Goal: Communication & Community: Answer question/provide support

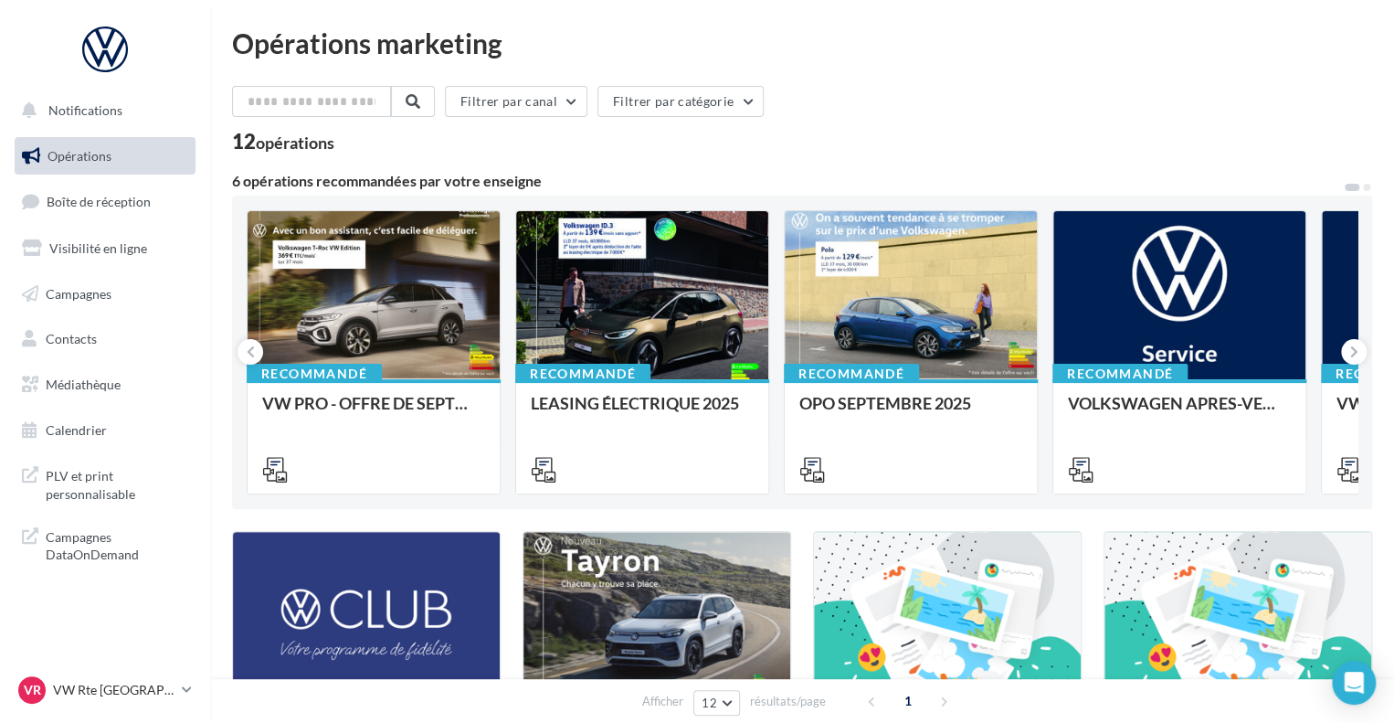
click at [69, 153] on span "Opérations" at bounding box center [79, 156] width 64 height 16
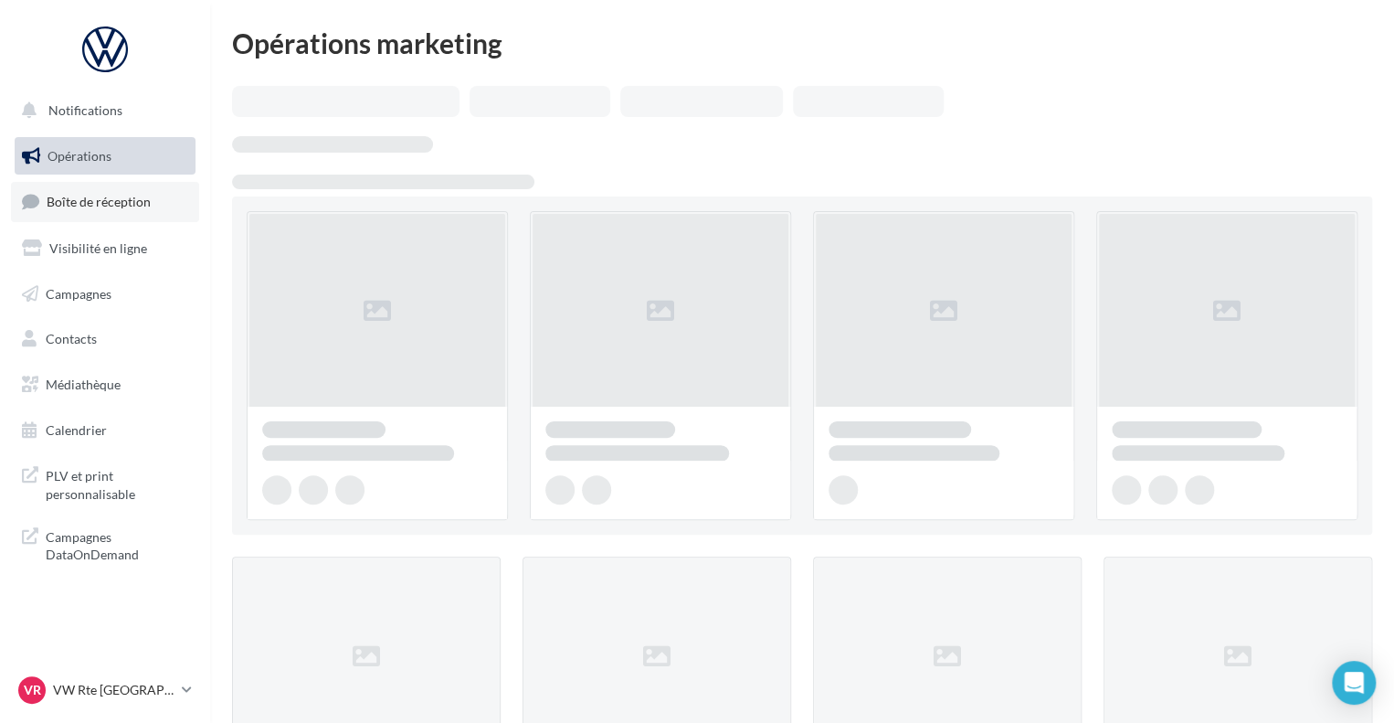
drag, startPoint x: 0, startPoint y: 0, endPoint x: 93, endPoint y: 185, distance: 206.7
click at [93, 185] on link "Boîte de réception" at bounding box center [105, 201] width 188 height 39
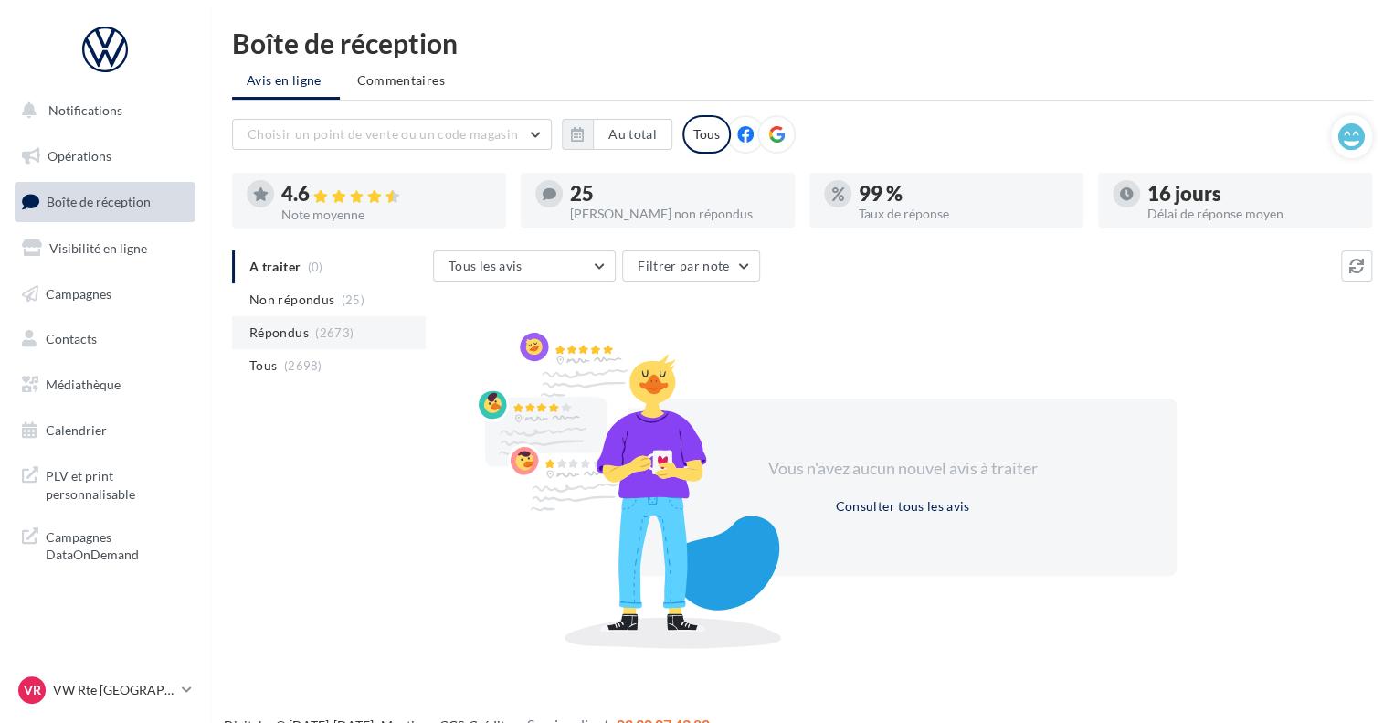
click at [309, 322] on li "Répondus (2673)" at bounding box center [329, 332] width 194 height 33
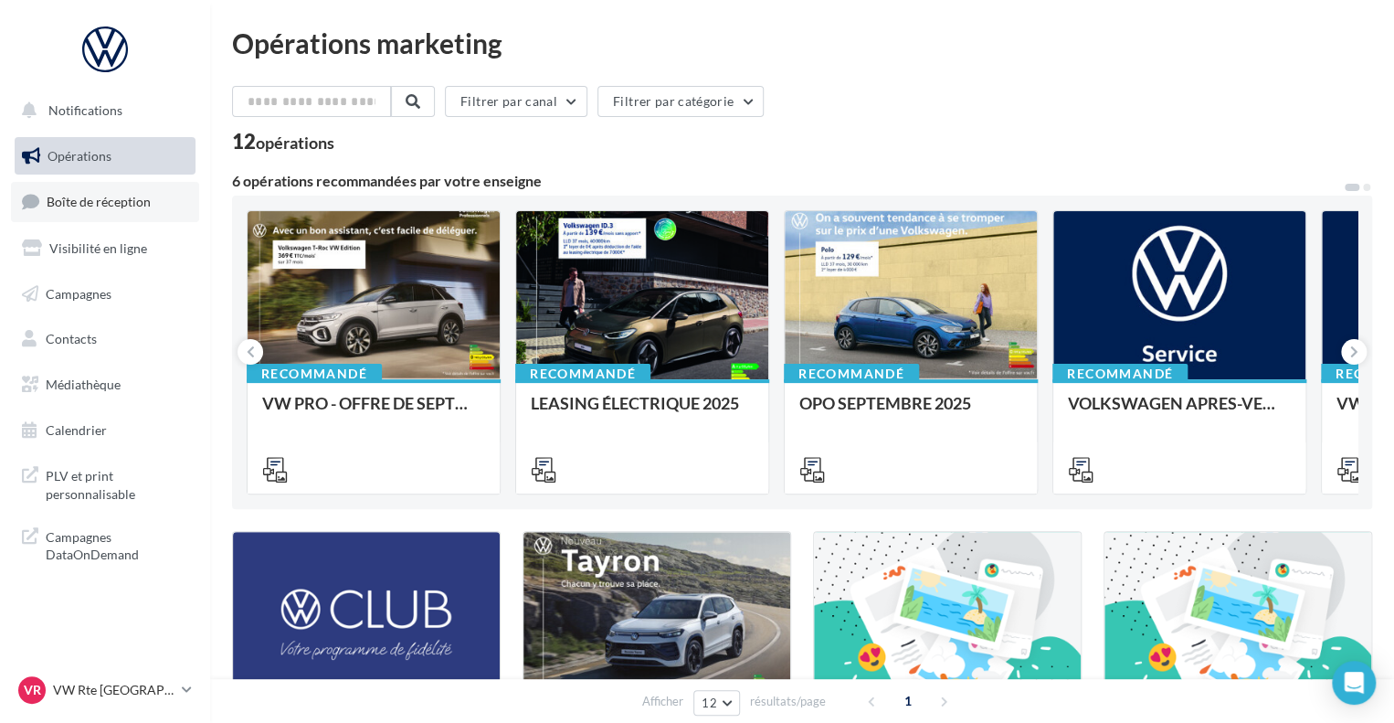
click at [83, 190] on link "Boîte de réception" at bounding box center [105, 201] width 188 height 39
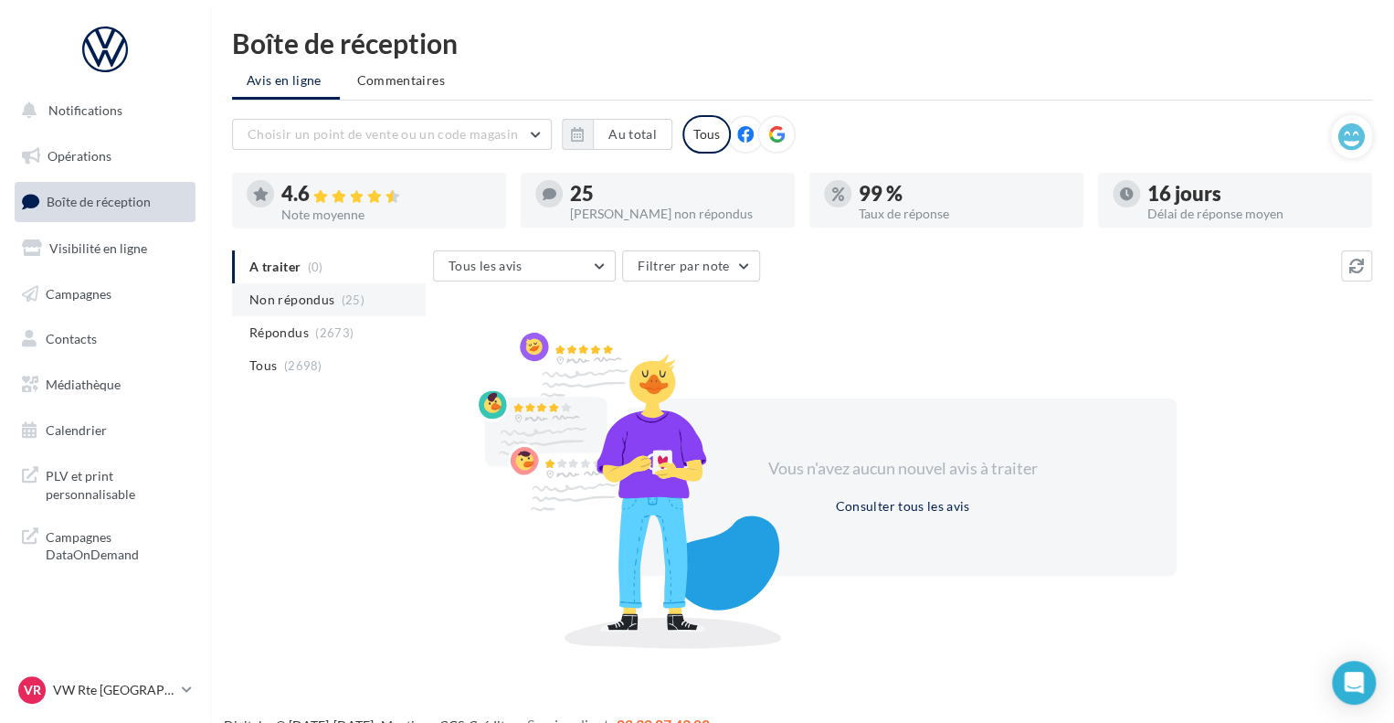
click at [295, 313] on li "Non répondus (25)" at bounding box center [329, 299] width 194 height 33
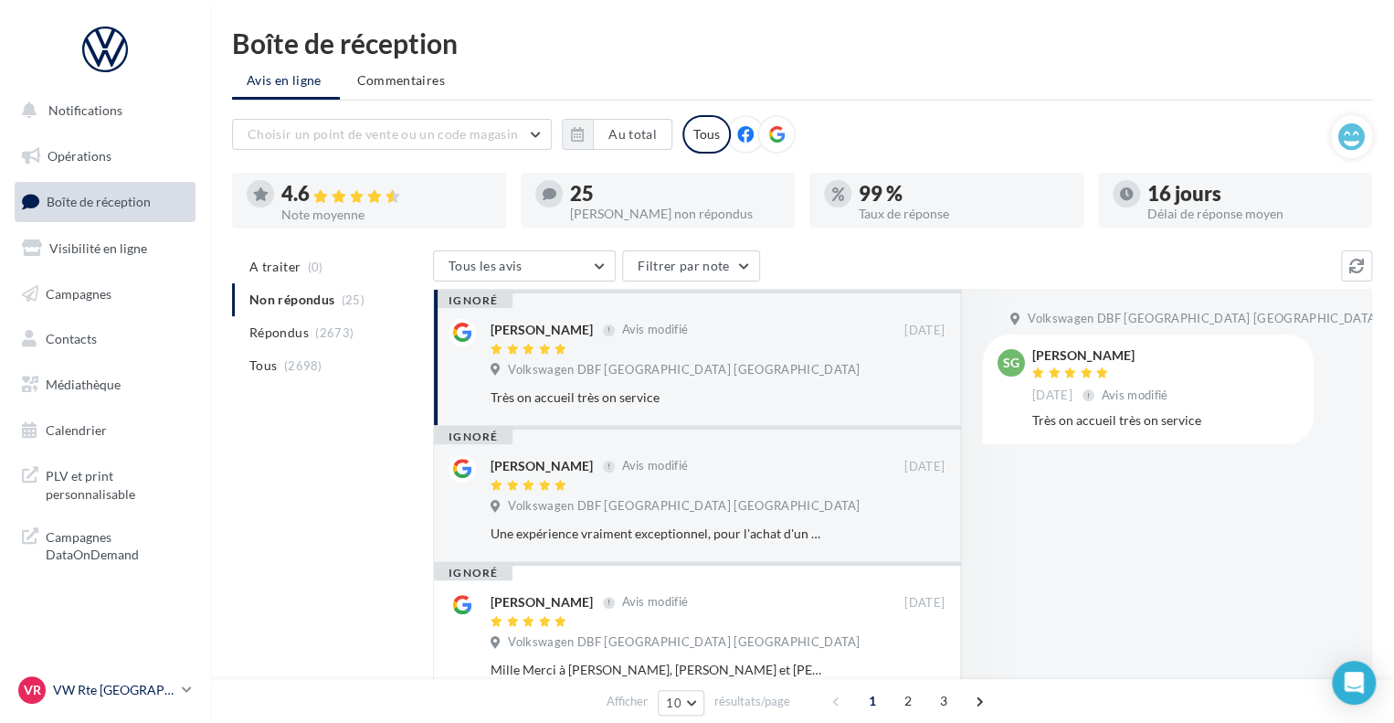
click at [164, 682] on p "VW Rte [GEOGRAPHIC_DATA]" at bounding box center [113, 690] width 121 height 18
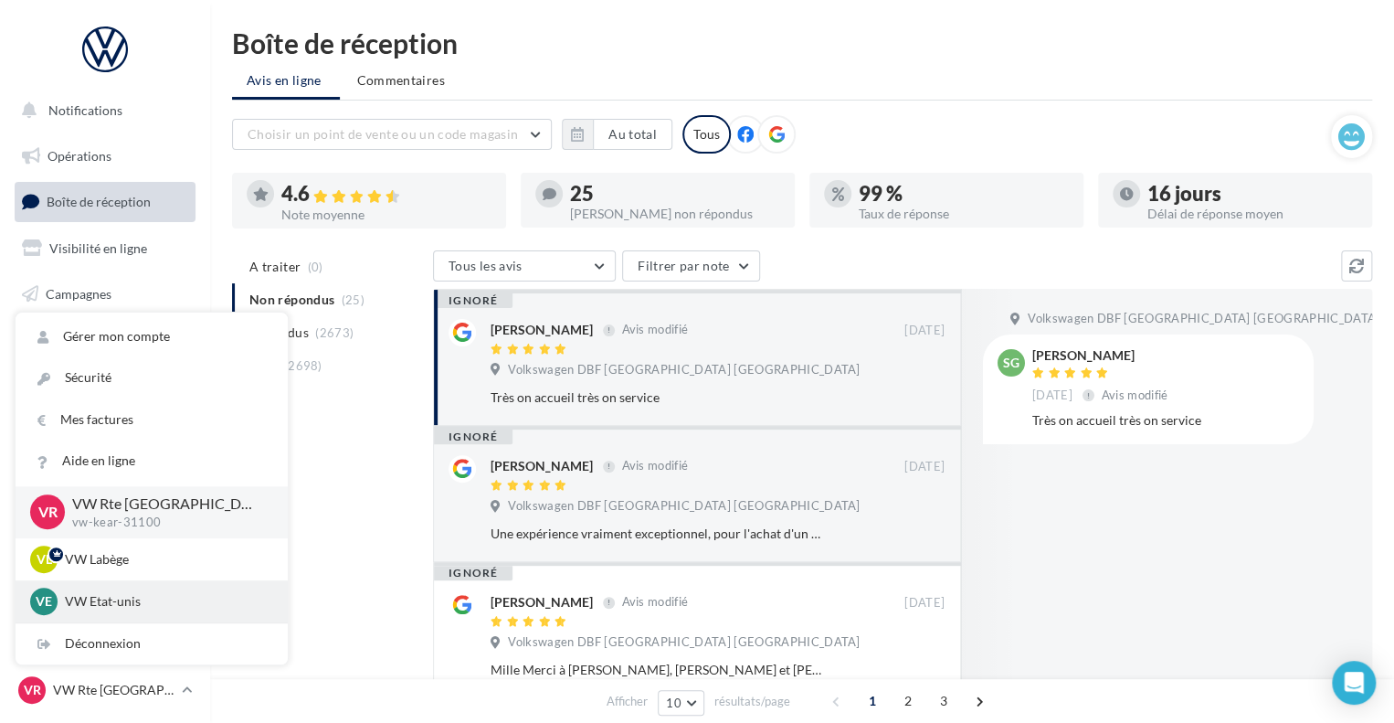
click at [130, 608] on p "VW Etat-unis" at bounding box center [165, 601] width 201 height 18
